Goal: Check status: Check status

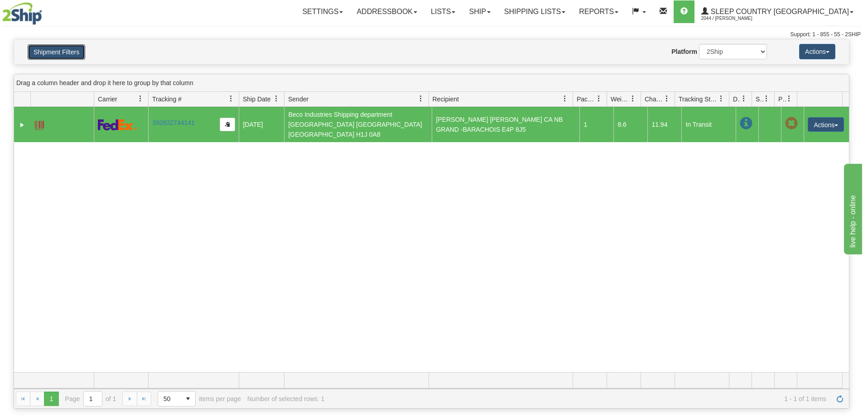
click at [52, 46] on button "Shipment Filters" at bounding box center [57, 51] width 58 height 15
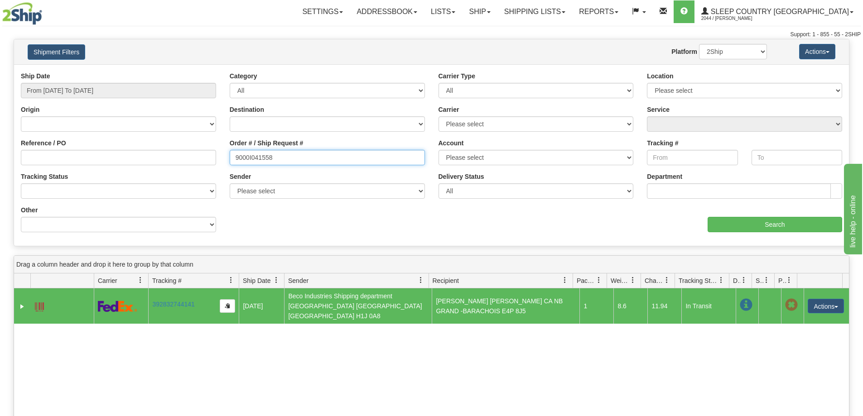
drag, startPoint x: 297, startPoint y: 151, endPoint x: 303, endPoint y: 161, distance: 11.4
click at [298, 152] on input "9000I041558" at bounding box center [327, 157] width 195 height 15
paste input "59491"
type input "9000I059491"
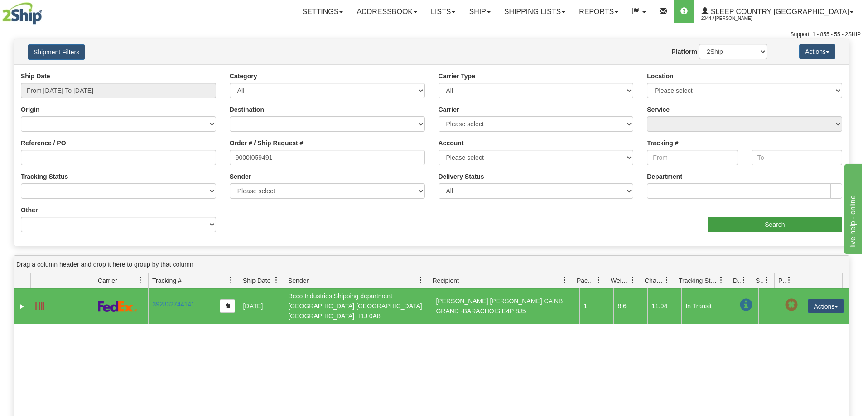
click at [798, 232] on div "Ship Date From [DATE] To [DATE] Category All Inbound Outbound Carrier Type All …" at bounding box center [431, 156] width 835 height 168
click at [722, 229] on input "Search" at bounding box center [775, 224] width 135 height 15
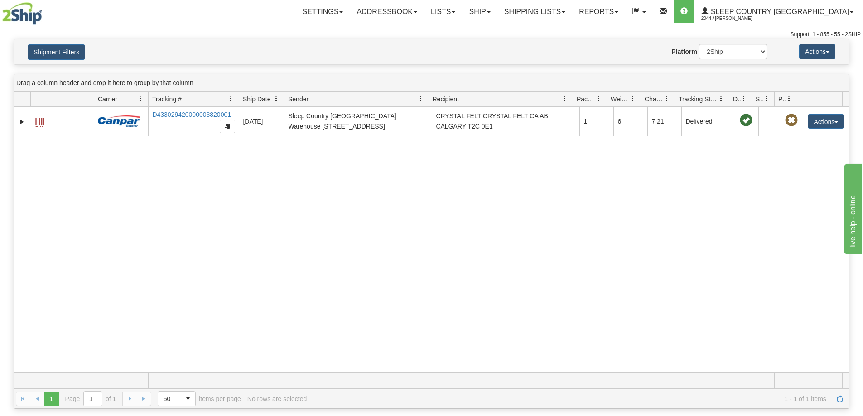
drag, startPoint x: 714, startPoint y: 160, endPoint x: 648, endPoint y: 231, distance: 96.8
click at [714, 160] on div "31567788 2044 D433029420000003820001 [DATE] [DATE] 11:15:42 AM Sleep Country [G…" at bounding box center [431, 239] width 835 height 265
click at [722, 53] on select "2Ship Imported" at bounding box center [733, 51] width 68 height 15
click at [699, 44] on select "2Ship Imported" at bounding box center [733, 51] width 68 height 15
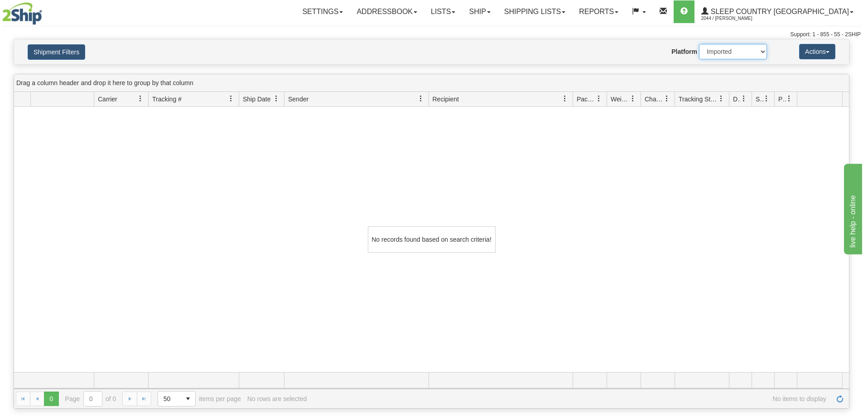
click at [715, 57] on select "2Ship Imported" at bounding box center [733, 51] width 68 height 15
select select "0"
click at [699, 44] on select "2Ship Imported" at bounding box center [733, 51] width 68 height 15
click at [44, 50] on button "Shipment Filters" at bounding box center [57, 51] width 58 height 15
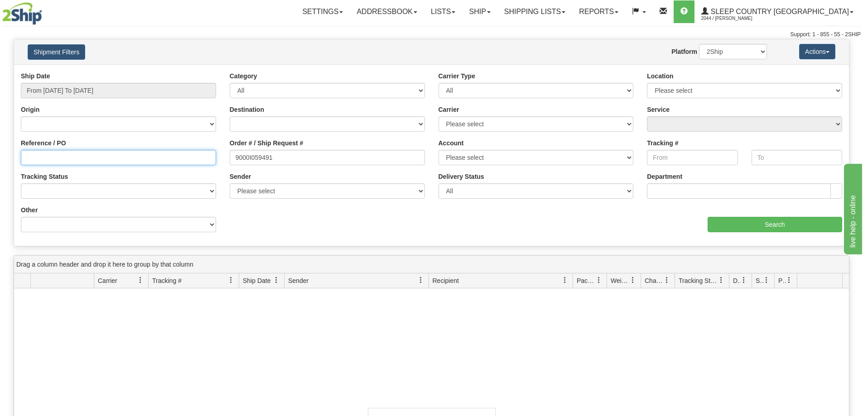
click at [150, 164] on input "Reference / PO" at bounding box center [118, 157] width 195 height 15
paste input "1056384"
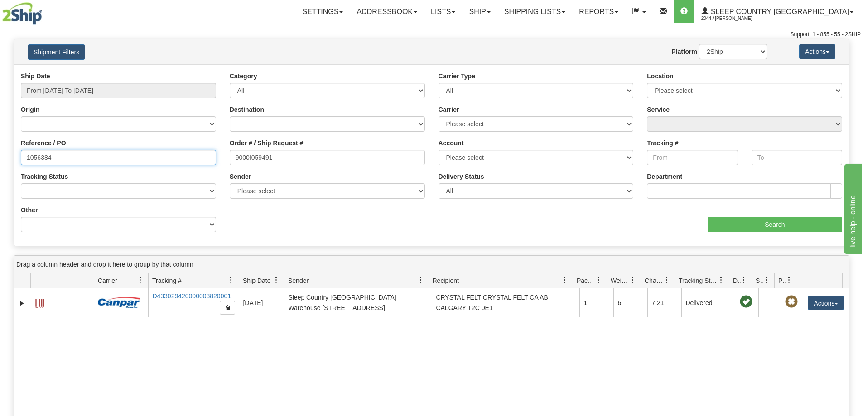
type input "1056384"
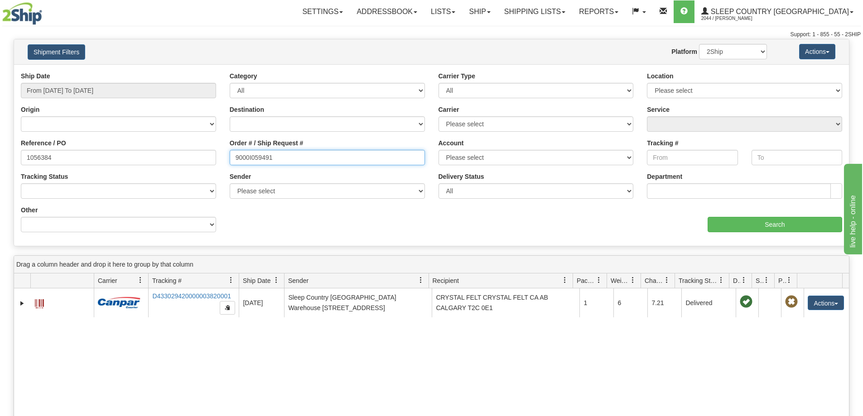
drag, startPoint x: 250, startPoint y: 164, endPoint x: 182, endPoint y: 164, distance: 67.9
click at [182, 72] on div "Reference / PO 1056384 Order # / Ship Request # 9000I059491 Account Please sele…" at bounding box center [431, 72] width 835 height 0
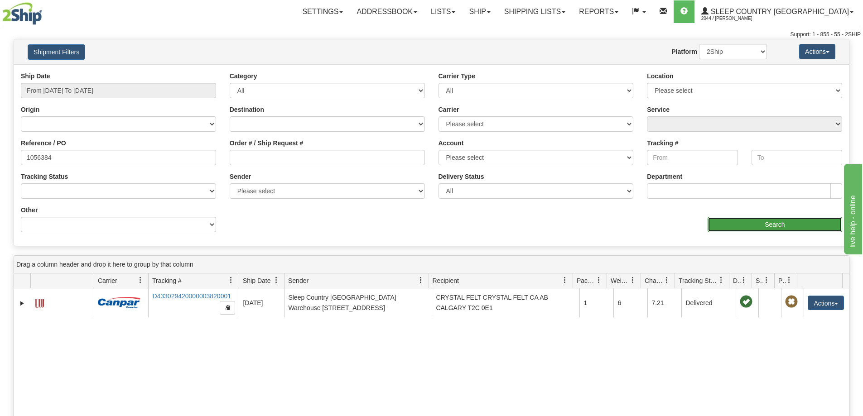
click at [765, 229] on input "Search" at bounding box center [775, 224] width 135 height 15
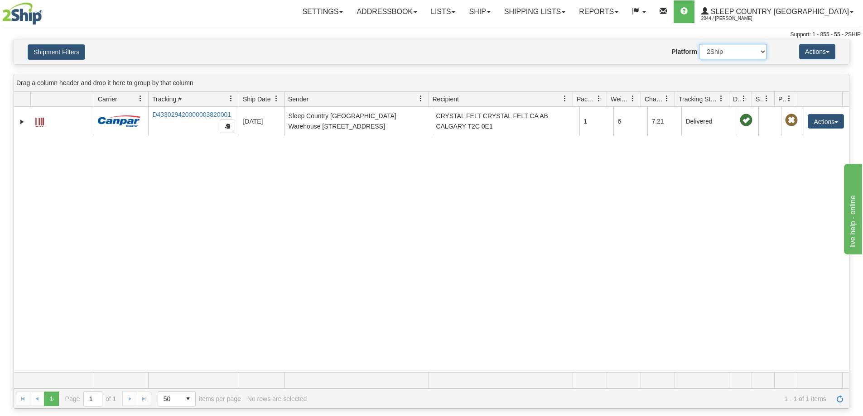
click at [739, 55] on select "2Ship Imported" at bounding box center [733, 51] width 68 height 15
click at [699, 44] on select "2Ship Imported" at bounding box center [733, 51] width 68 height 15
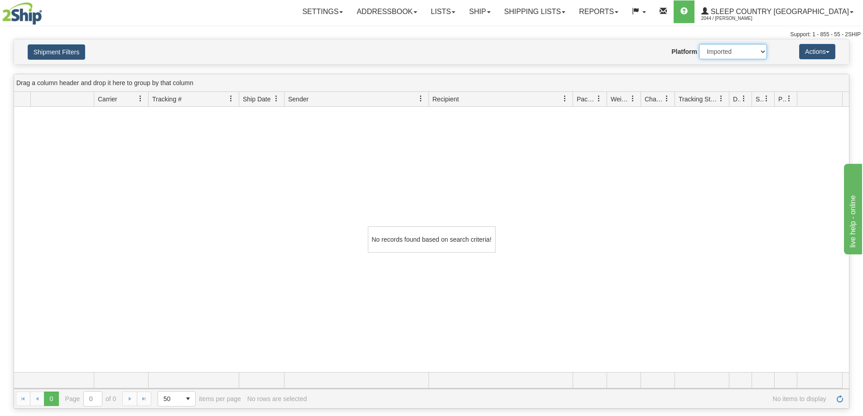
click at [738, 49] on select "2Ship Imported" at bounding box center [733, 51] width 68 height 15
select select "0"
click at [699, 44] on select "2Ship Imported" at bounding box center [733, 51] width 68 height 15
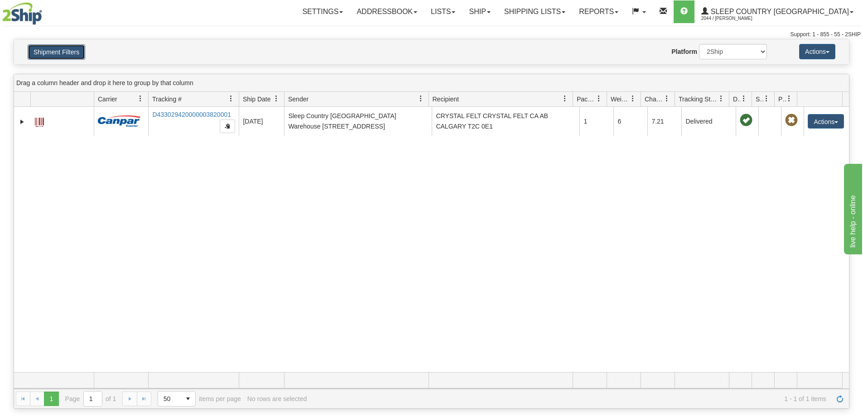
click at [54, 48] on button "Shipment Filters" at bounding box center [57, 51] width 58 height 15
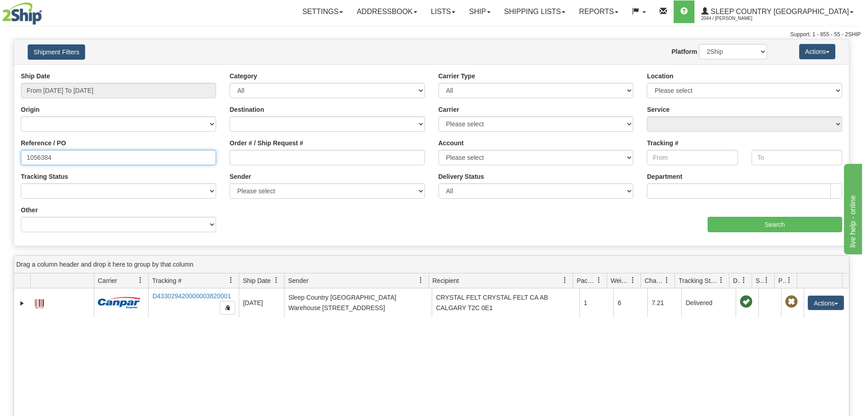
drag, startPoint x: 106, startPoint y: 155, endPoint x: 0, endPoint y: 151, distance: 106.1
click at [0, 151] on div "Please wait... × Confirm Delete Delete Cancel × Confirm Delete Yes No Cancel × …" at bounding box center [431, 315] width 863 height 552
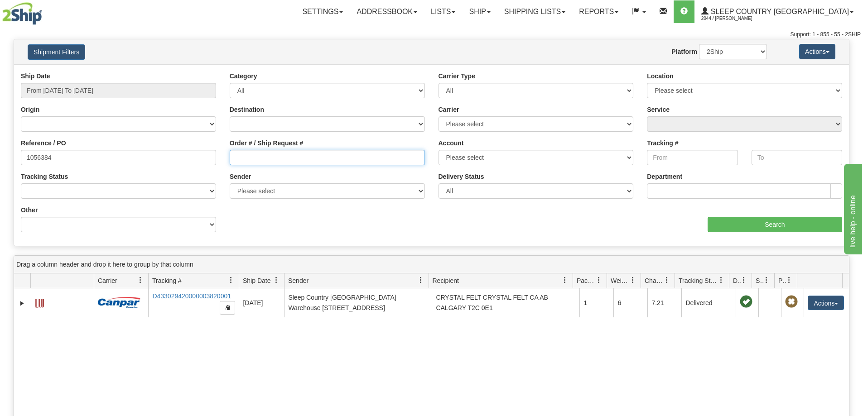
click at [334, 157] on input "Order # / Ship Request #" at bounding box center [327, 157] width 195 height 15
paste input "9000I053310"
type input "9000I053310"
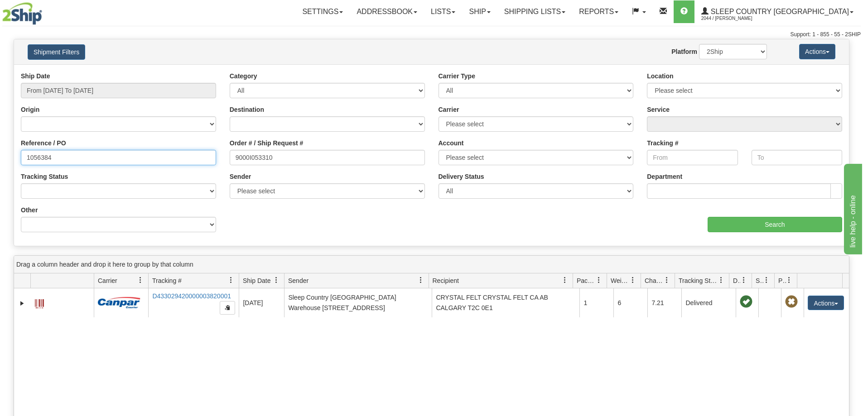
drag, startPoint x: 193, startPoint y: 159, endPoint x: 0, endPoint y: 162, distance: 193.4
click at [0, 162] on div "Please wait... × Confirm Delete Delete Cancel × Confirm Delete Yes No Cancel × …" at bounding box center [431, 315] width 863 height 552
click at [123, 91] on input "From [DATE] To [DATE]" at bounding box center [118, 90] width 195 height 15
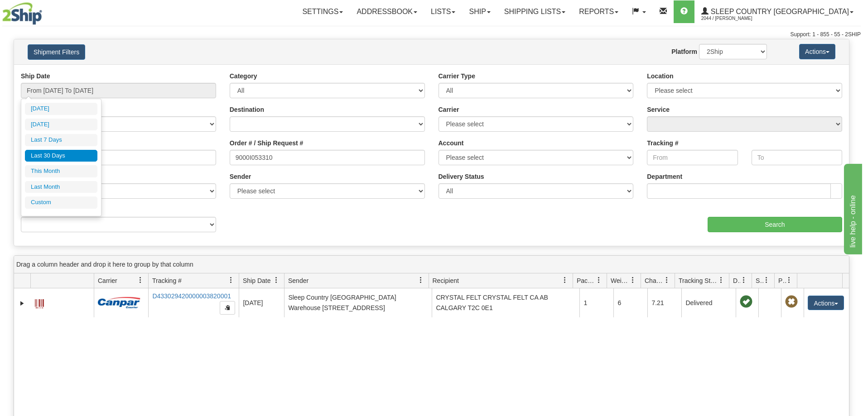
click at [82, 154] on li "Last 30 Days" at bounding box center [61, 156] width 72 height 12
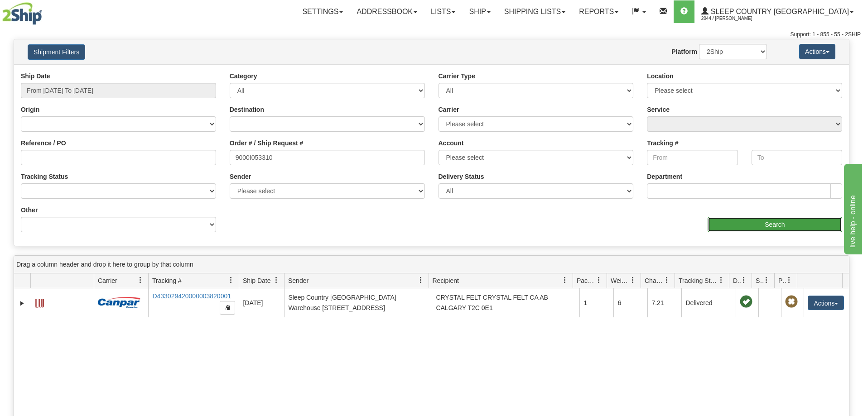
click at [756, 224] on input "Search" at bounding box center [775, 224] width 135 height 15
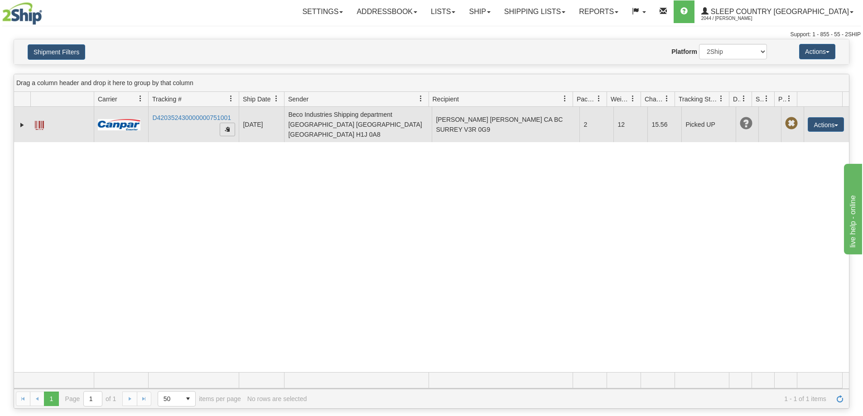
click at [229, 126] on span "button" at bounding box center [227, 128] width 5 height 5
